Goal: Check status: Check status

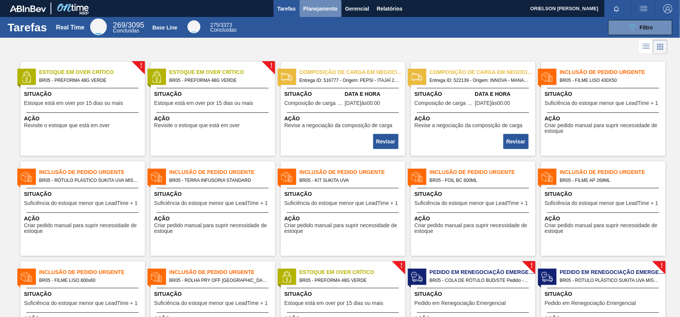
click at [325, 9] on span "Planejamento" at bounding box center [320, 8] width 34 height 9
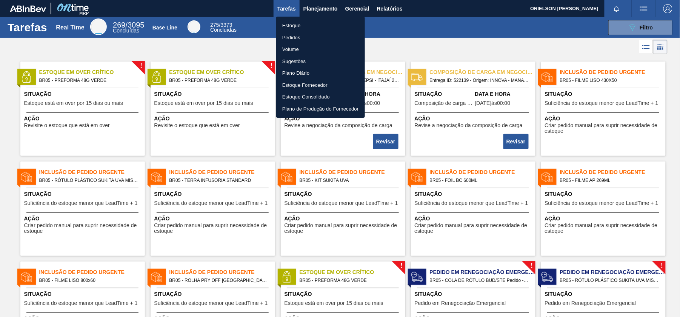
click at [296, 26] on li "Estoque" at bounding box center [320, 26] width 89 height 12
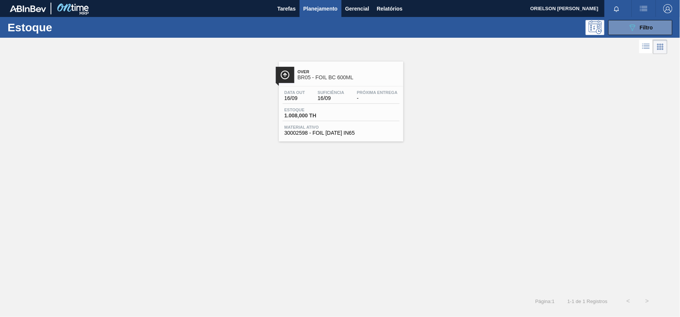
click at [388, 122] on div "Data out 16/09 Suficiência 16/09 Próxima Entrega - [GEOGRAPHIC_DATA] 1.008,000 …" at bounding box center [341, 111] width 125 height 51
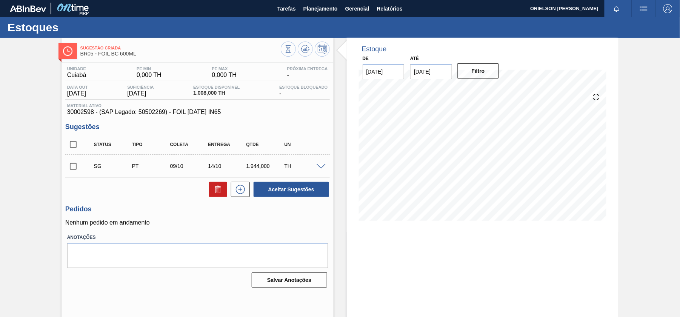
click at [322, 169] on span at bounding box center [321, 167] width 9 height 6
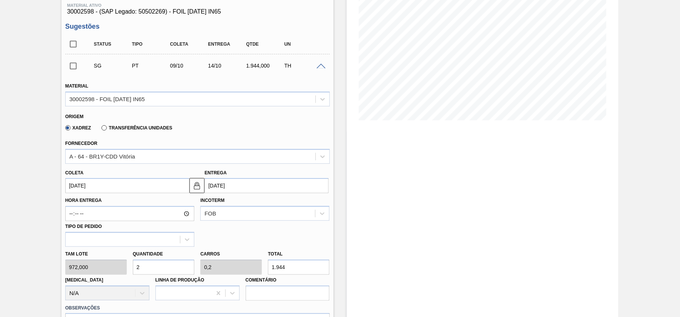
scroll to position [251, 0]
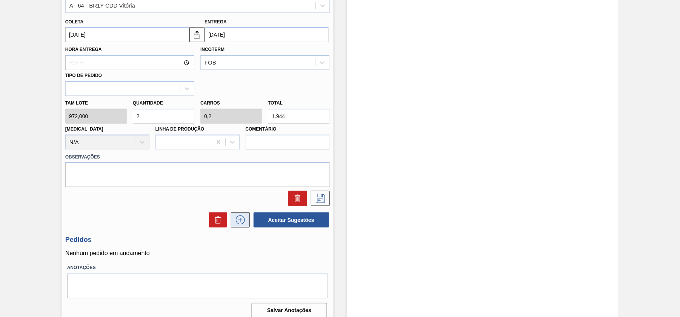
click at [239, 220] on icon at bounding box center [240, 220] width 12 height 9
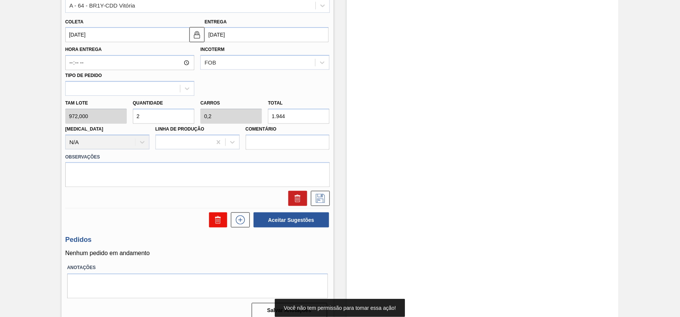
click at [219, 217] on icon at bounding box center [218, 220] width 9 height 9
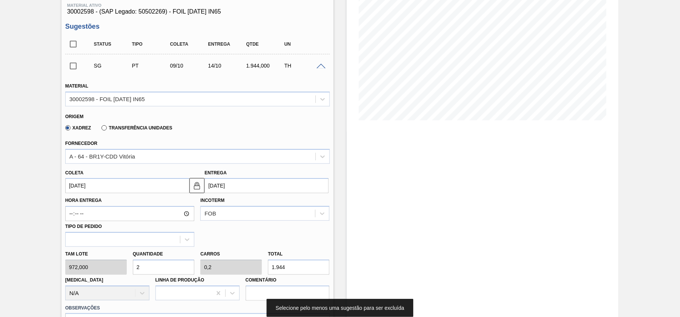
scroll to position [0, 0]
